Goal: Task Accomplishment & Management: Use online tool/utility

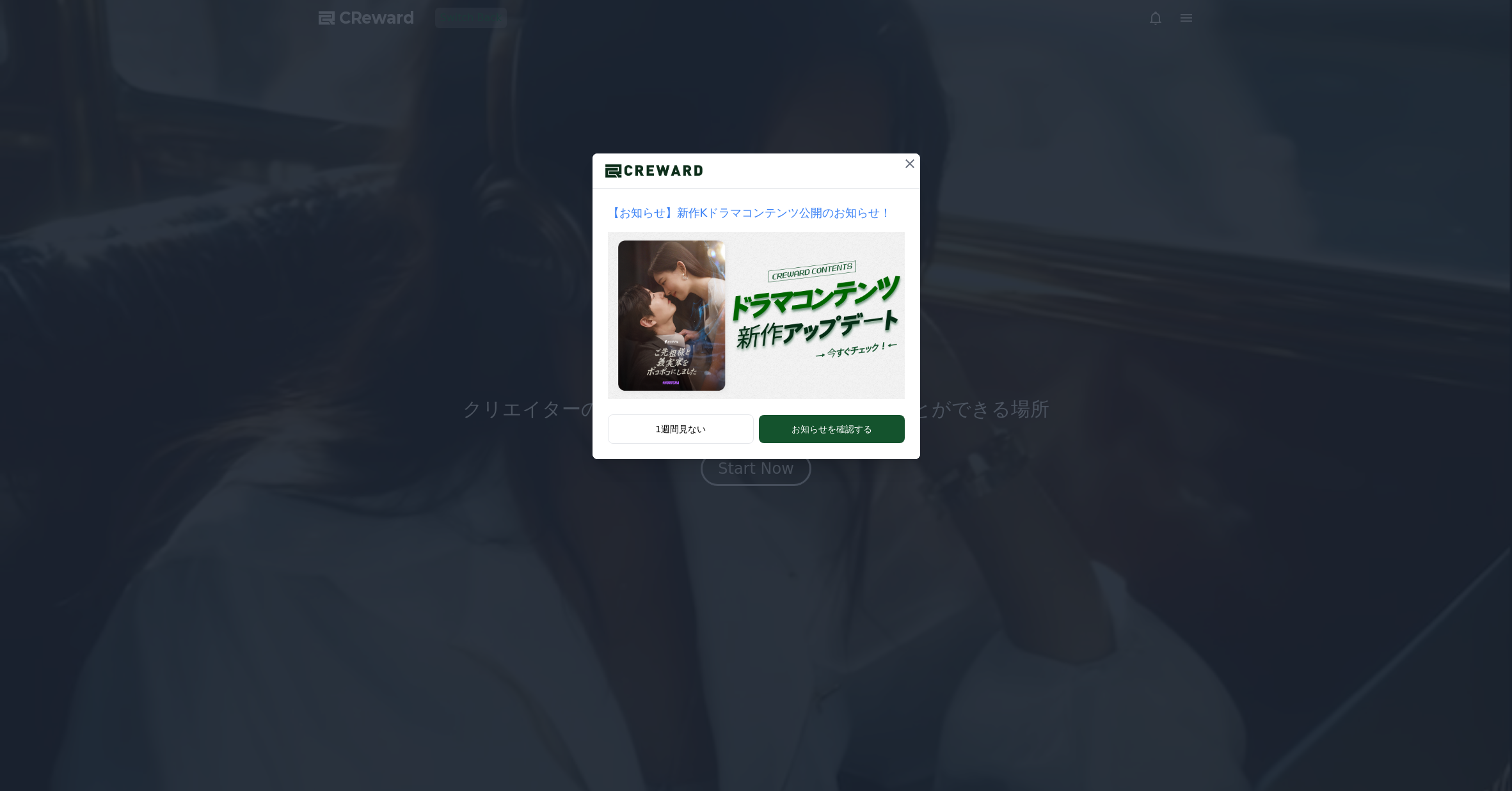
click at [913, 162] on icon at bounding box center [909, 163] width 15 height 15
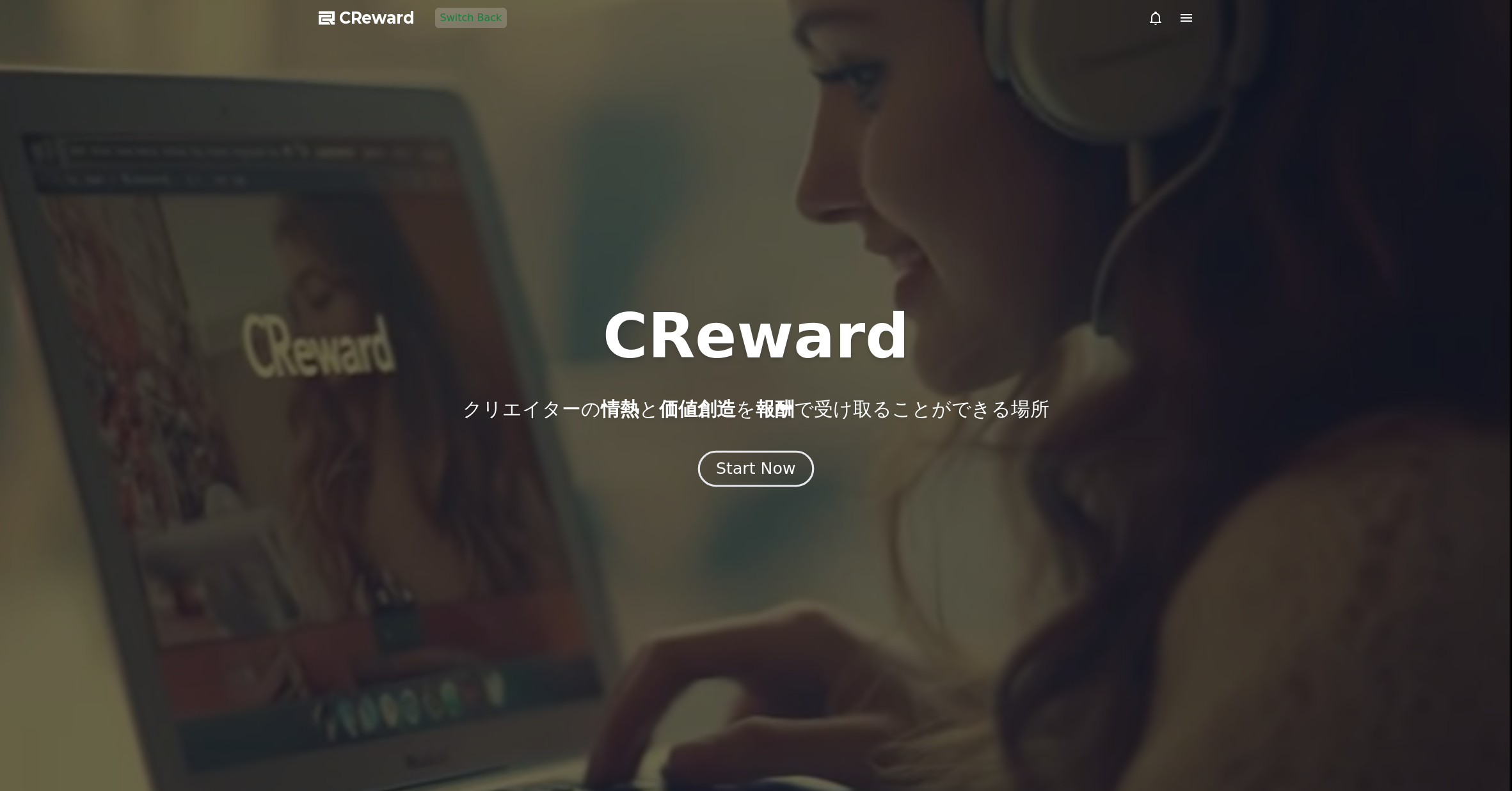
click at [777, 455] on button "Start Now" at bounding box center [756, 468] width 115 height 36
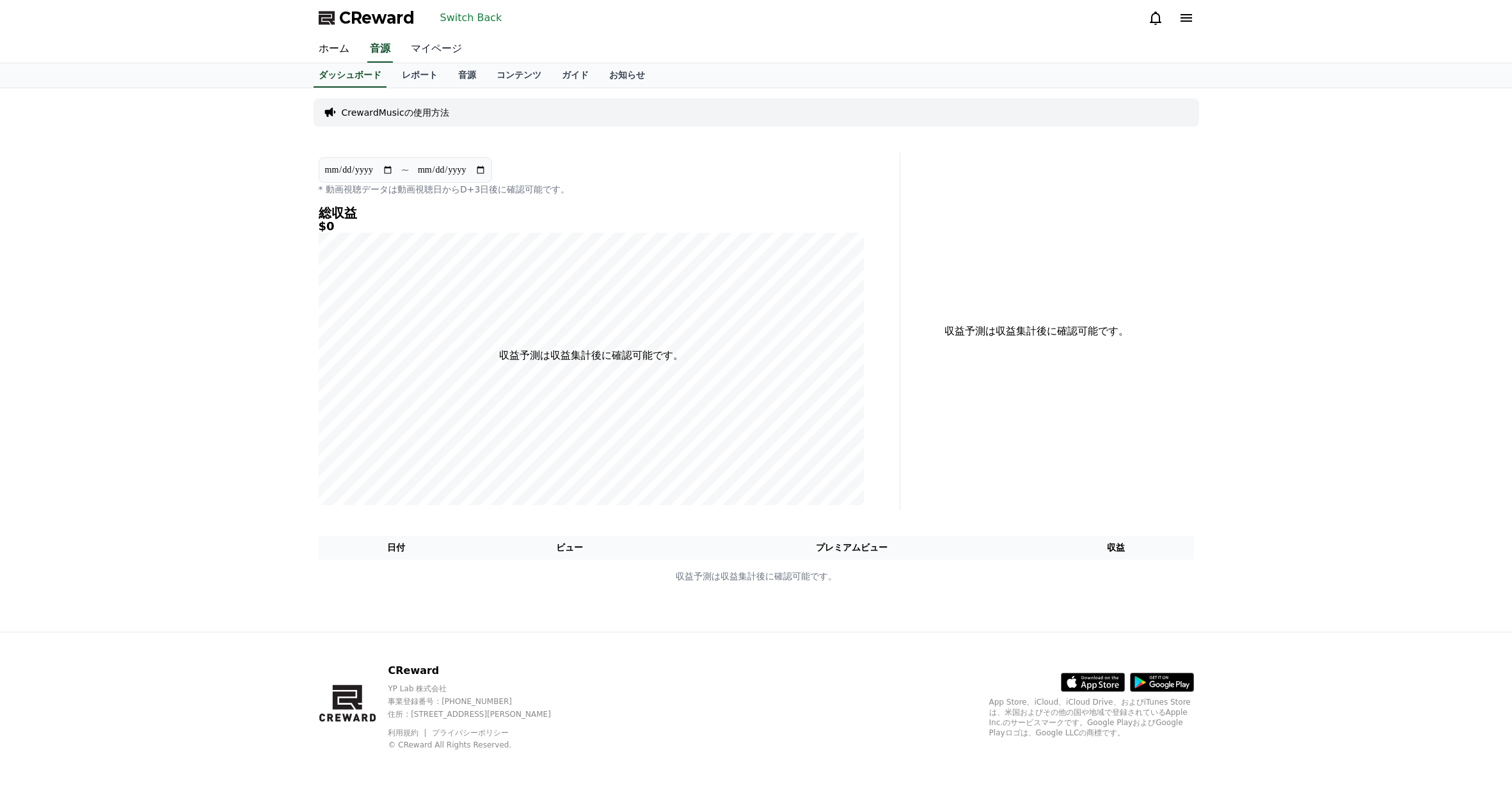
click at [433, 46] on link "マイページ" at bounding box center [436, 49] width 72 height 27
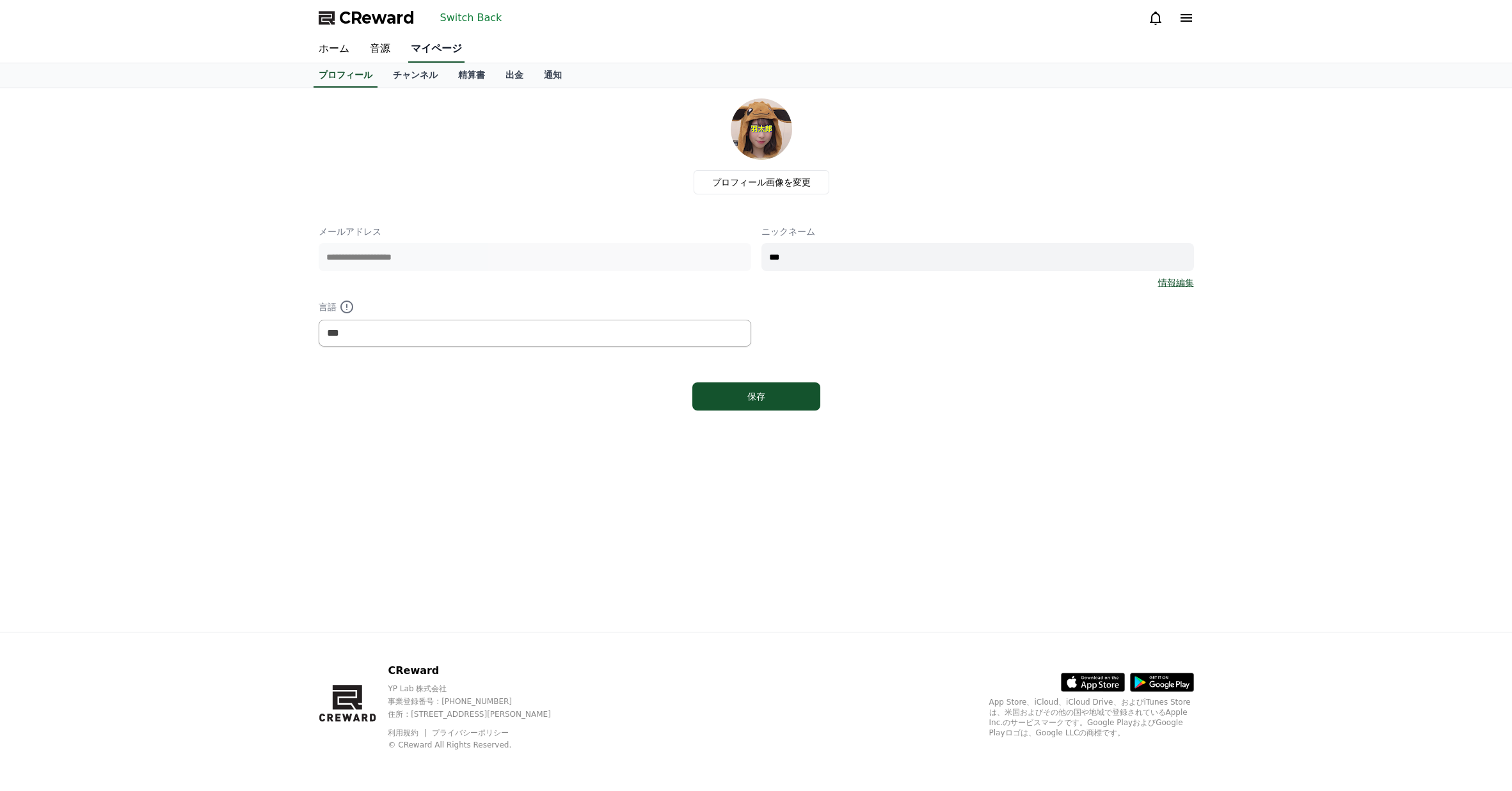
click at [411, 75] on link "チャンネル" at bounding box center [416, 75] width 66 height 24
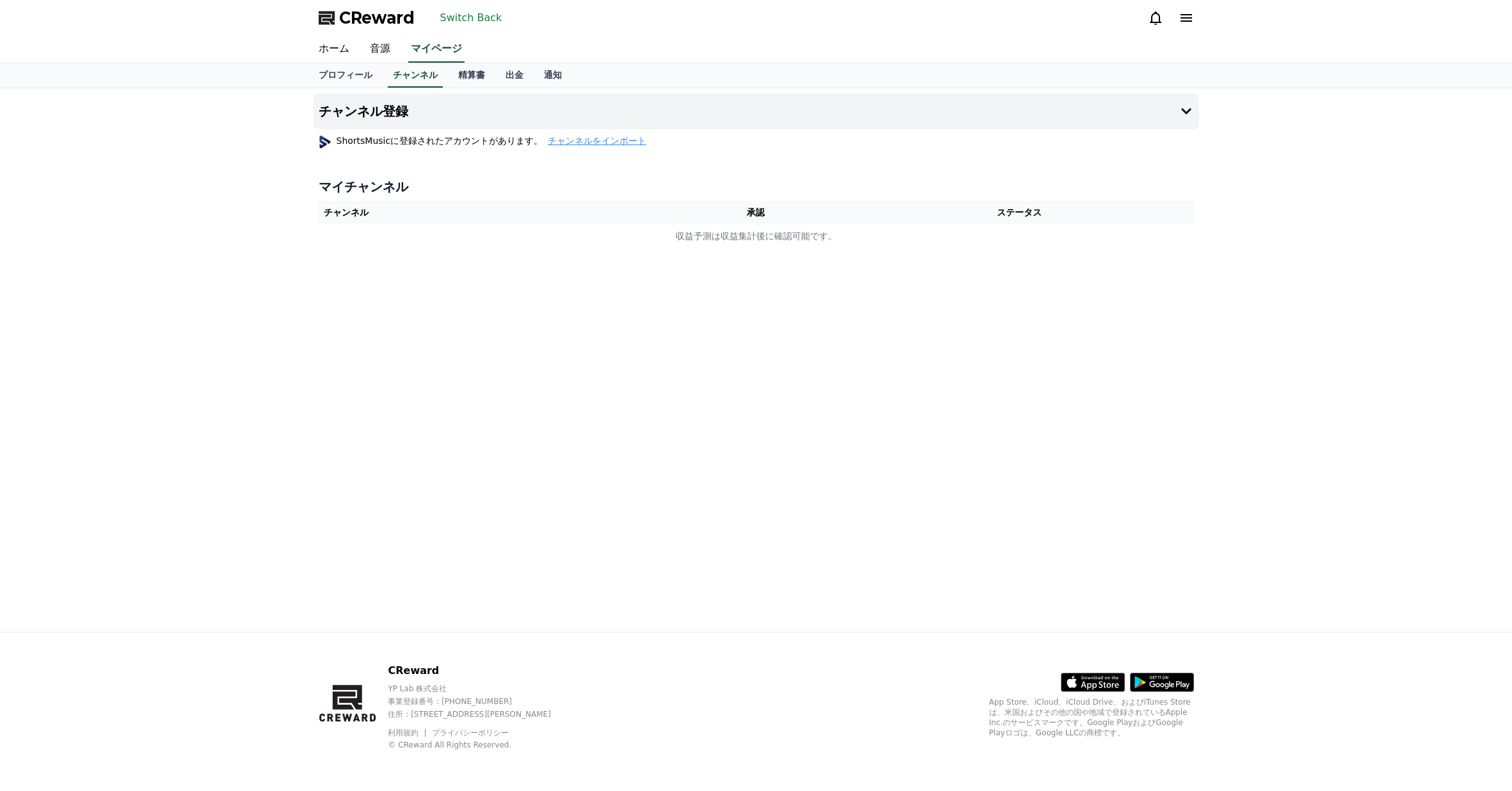
click at [548, 138] on span "チャンネルをインポート" at bounding box center [597, 140] width 99 height 12
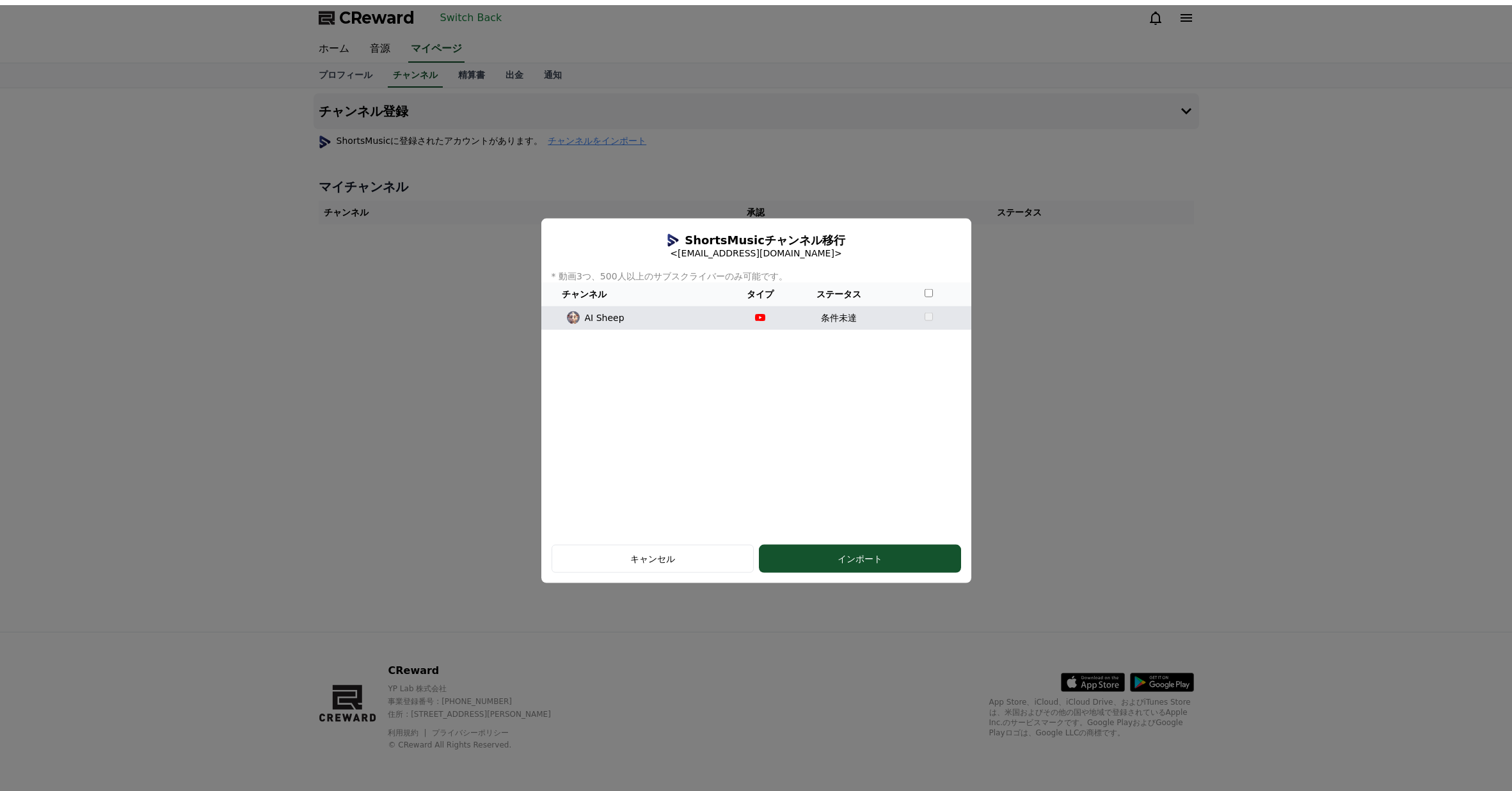
click at [613, 322] on p "AI Sheep" at bounding box center [605, 317] width 40 height 13
drag, startPoint x: 629, startPoint y: 320, endPoint x: 578, endPoint y: 321, distance: 51.0
click at [578, 321] on div "AI Sheep" at bounding box center [634, 317] width 177 height 13
copy div "AI Sheep"
drag, startPoint x: 1185, startPoint y: 340, endPoint x: 970, endPoint y: 196, distance: 258.8
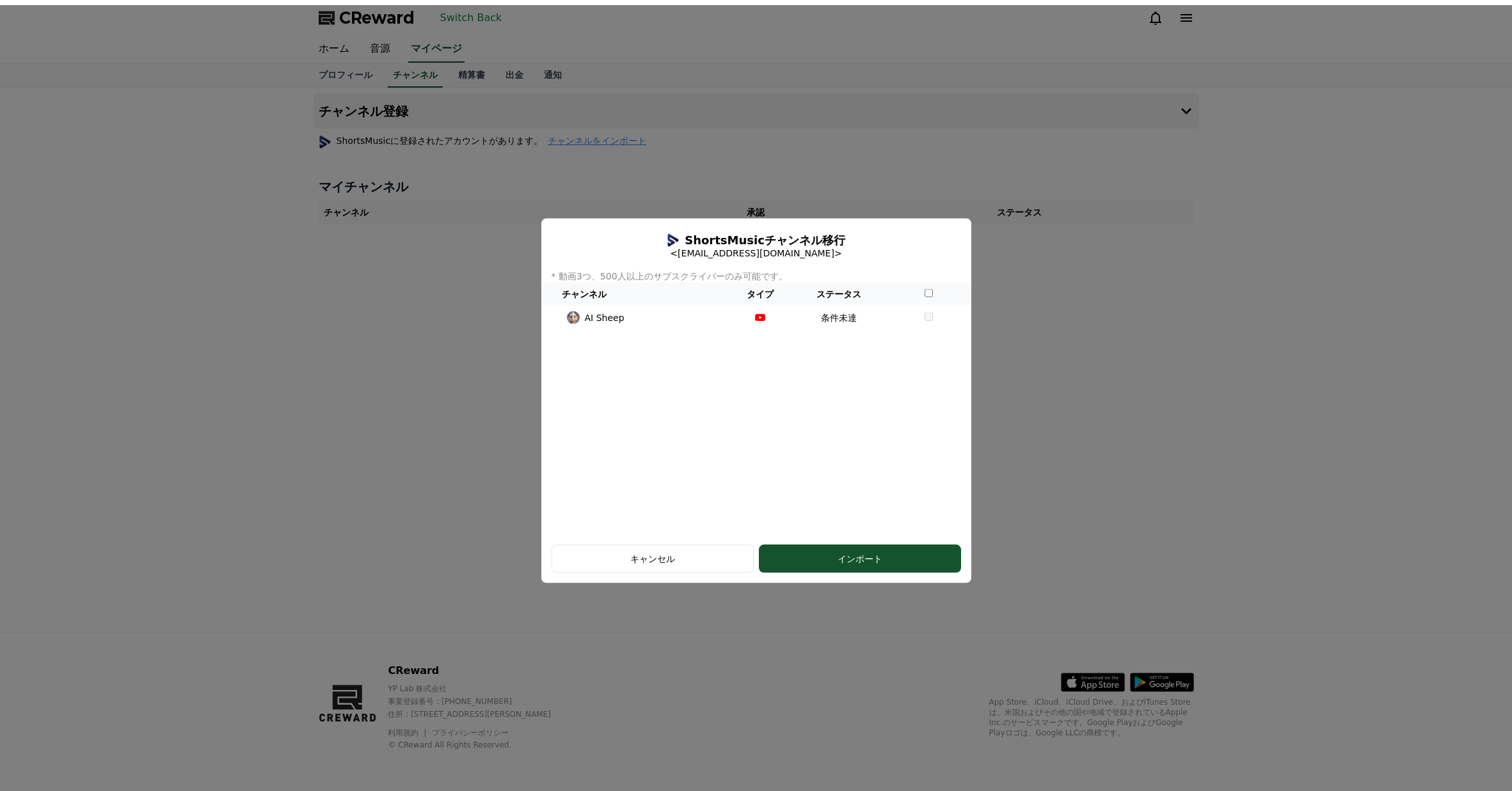
click at [1183, 338] on button "close modal" at bounding box center [756, 400] width 1512 height 791
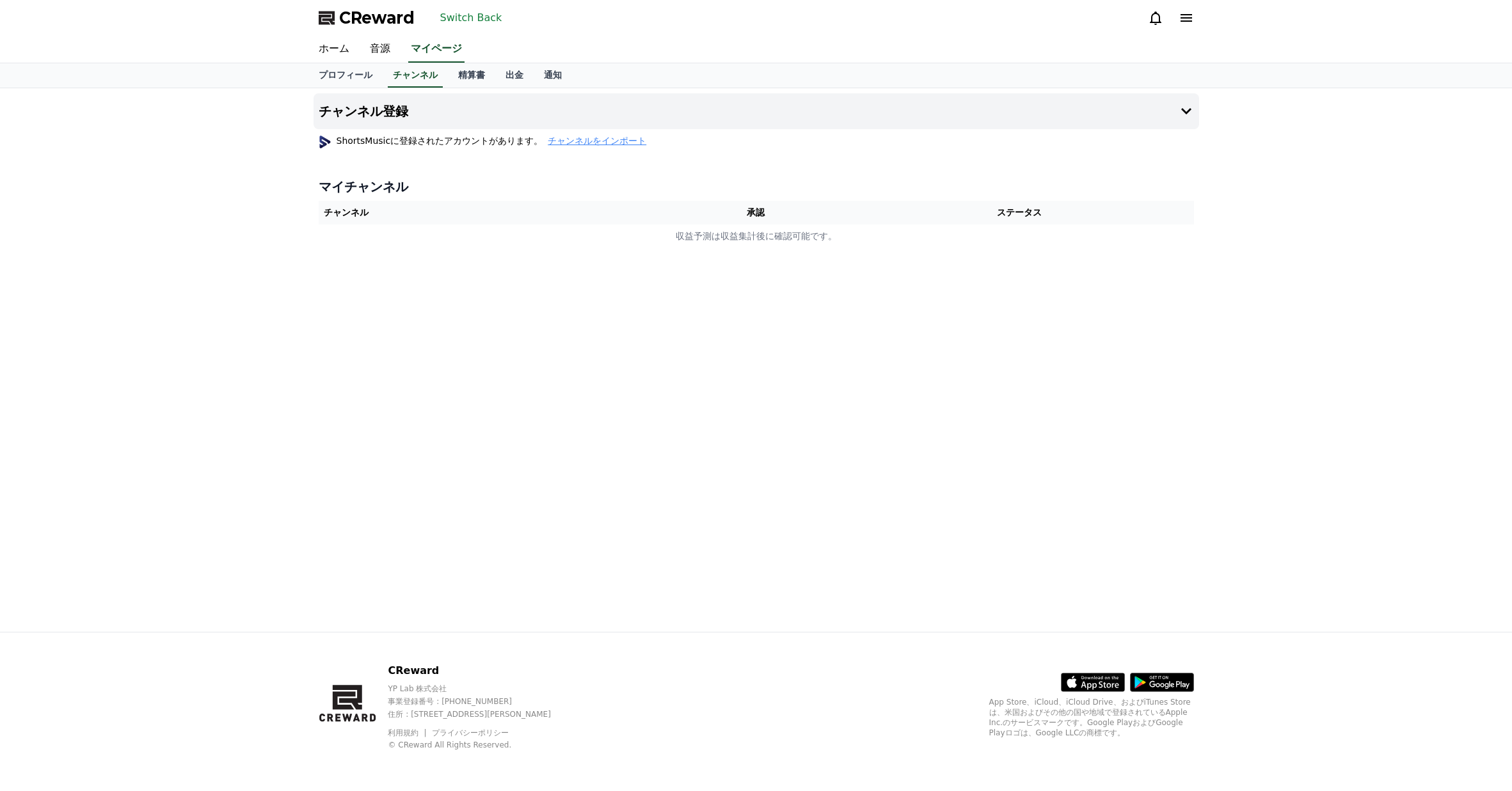
click at [472, 18] on button "Switch Back" at bounding box center [471, 18] width 72 height 20
